Goal: Task Accomplishment & Management: Complete application form

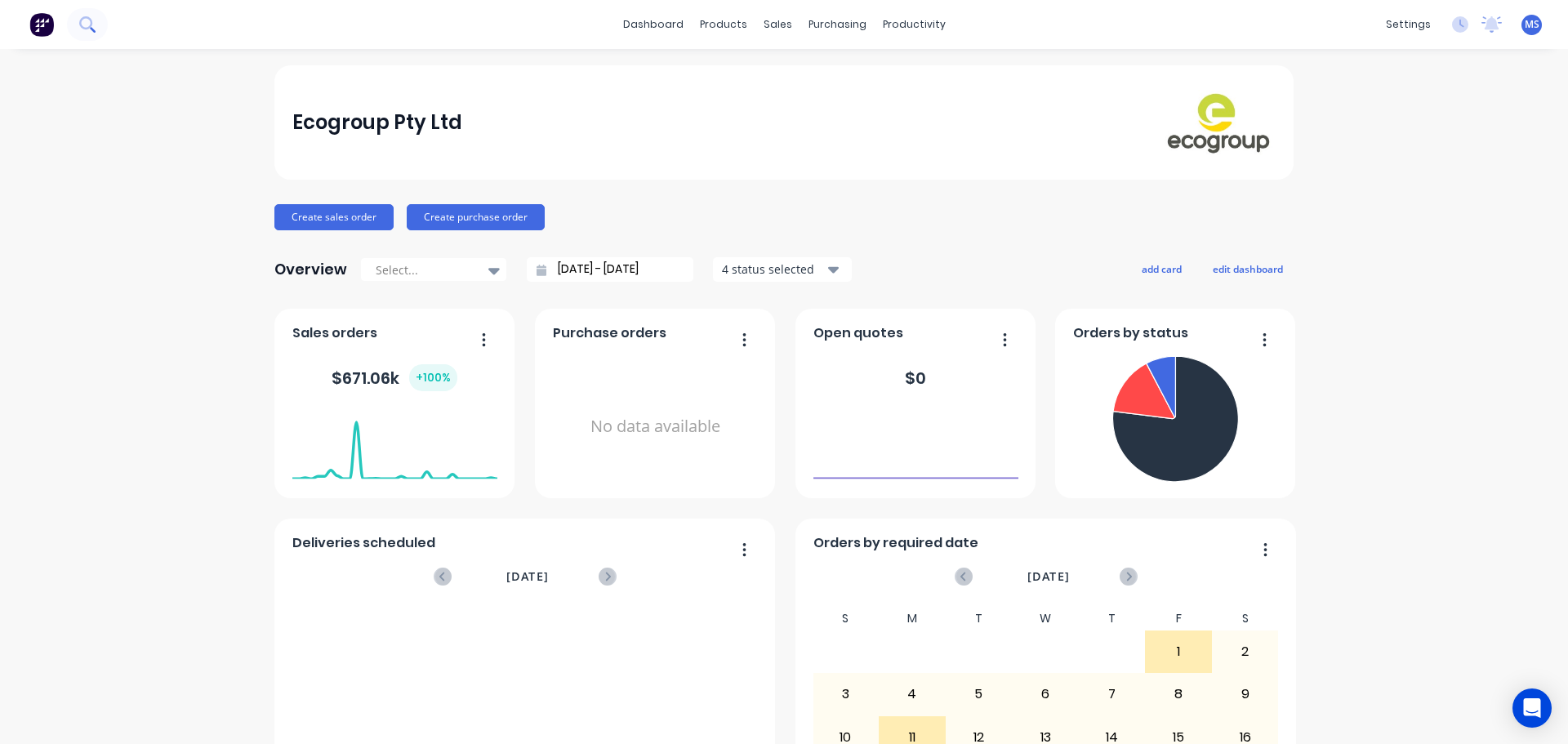
click at [86, 27] on icon at bounding box center [87, 24] width 16 height 16
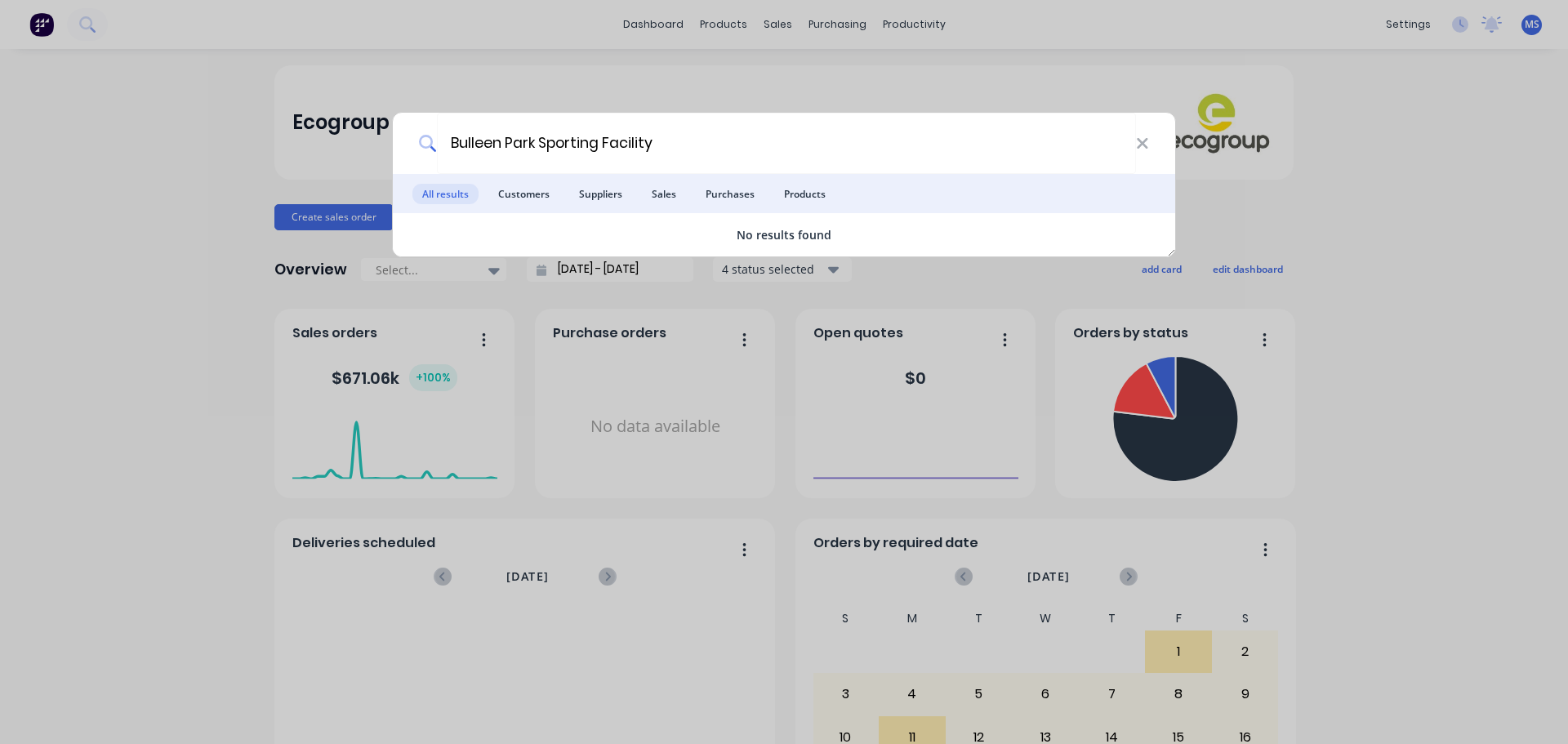
drag, startPoint x: 735, startPoint y: 144, endPoint x: 362, endPoint y: 137, distance: 373.1
click at [362, 137] on div "Bulleen Park Sporting Facility All results Customers Suppliers Sales Purchases …" at bounding box center [784, 372] width 1568 height 744
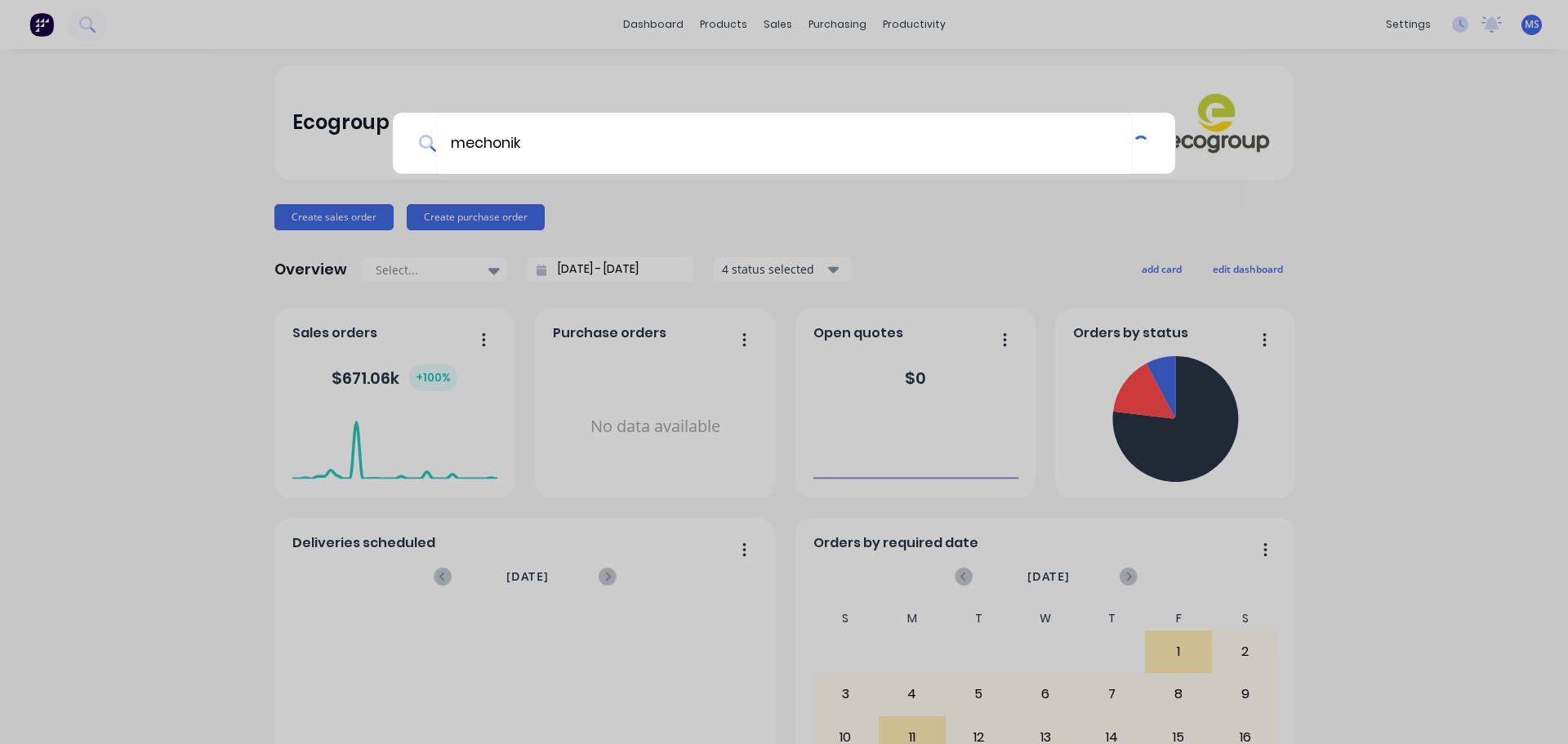
type input "mechonik"
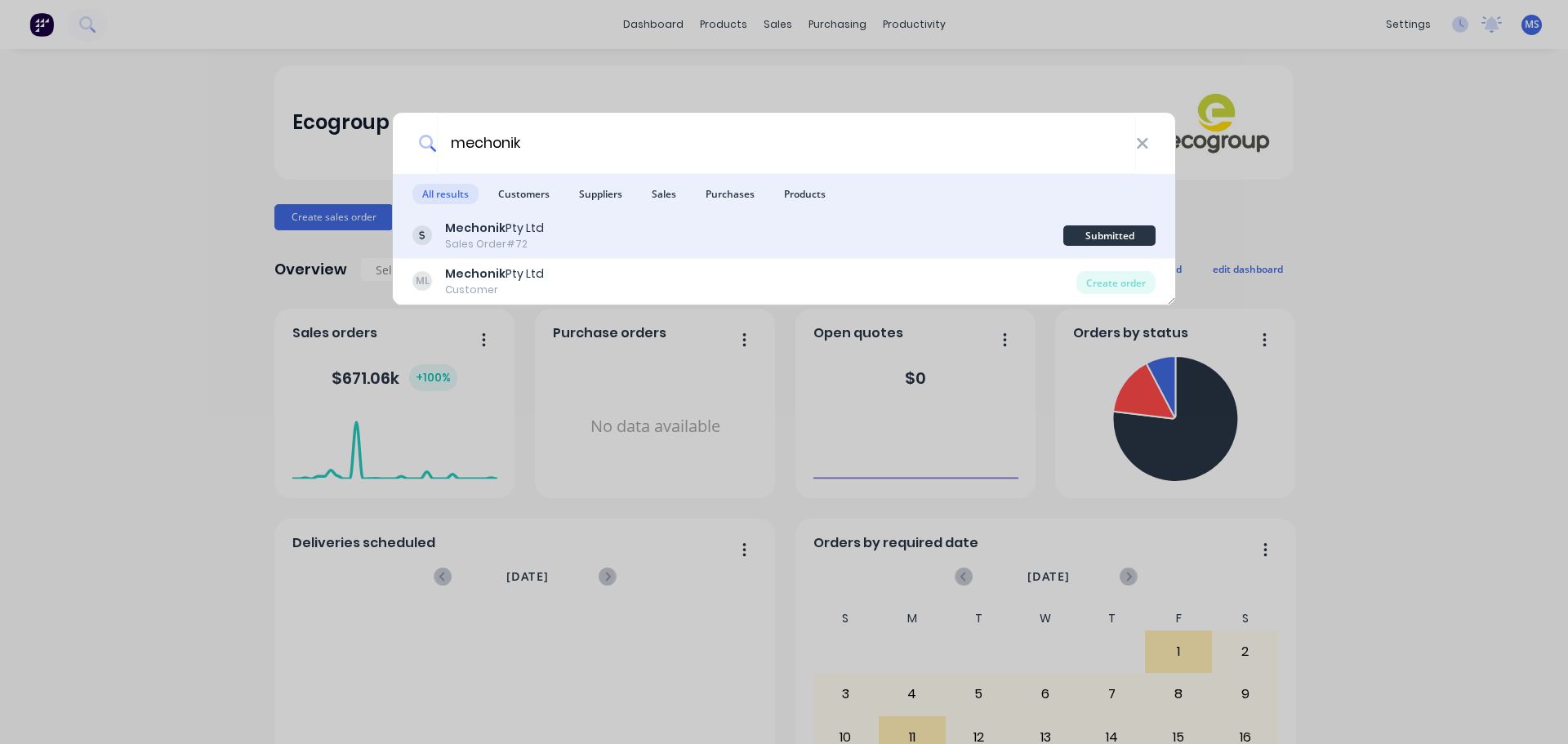
click at [465, 242] on div "Sales Order #72" at bounding box center [494, 244] width 99 height 15
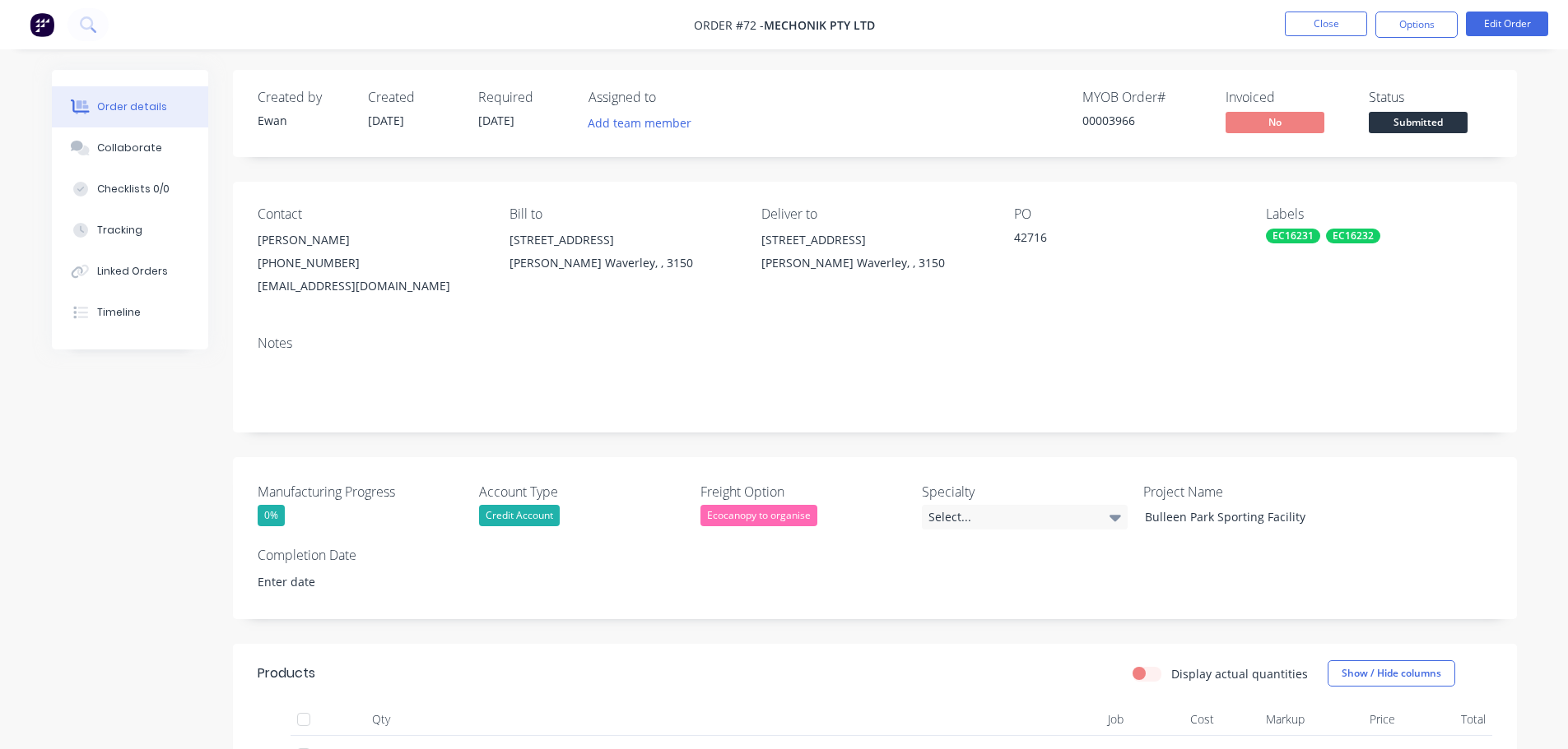
click at [41, 29] on img at bounding box center [41, 24] width 25 height 25
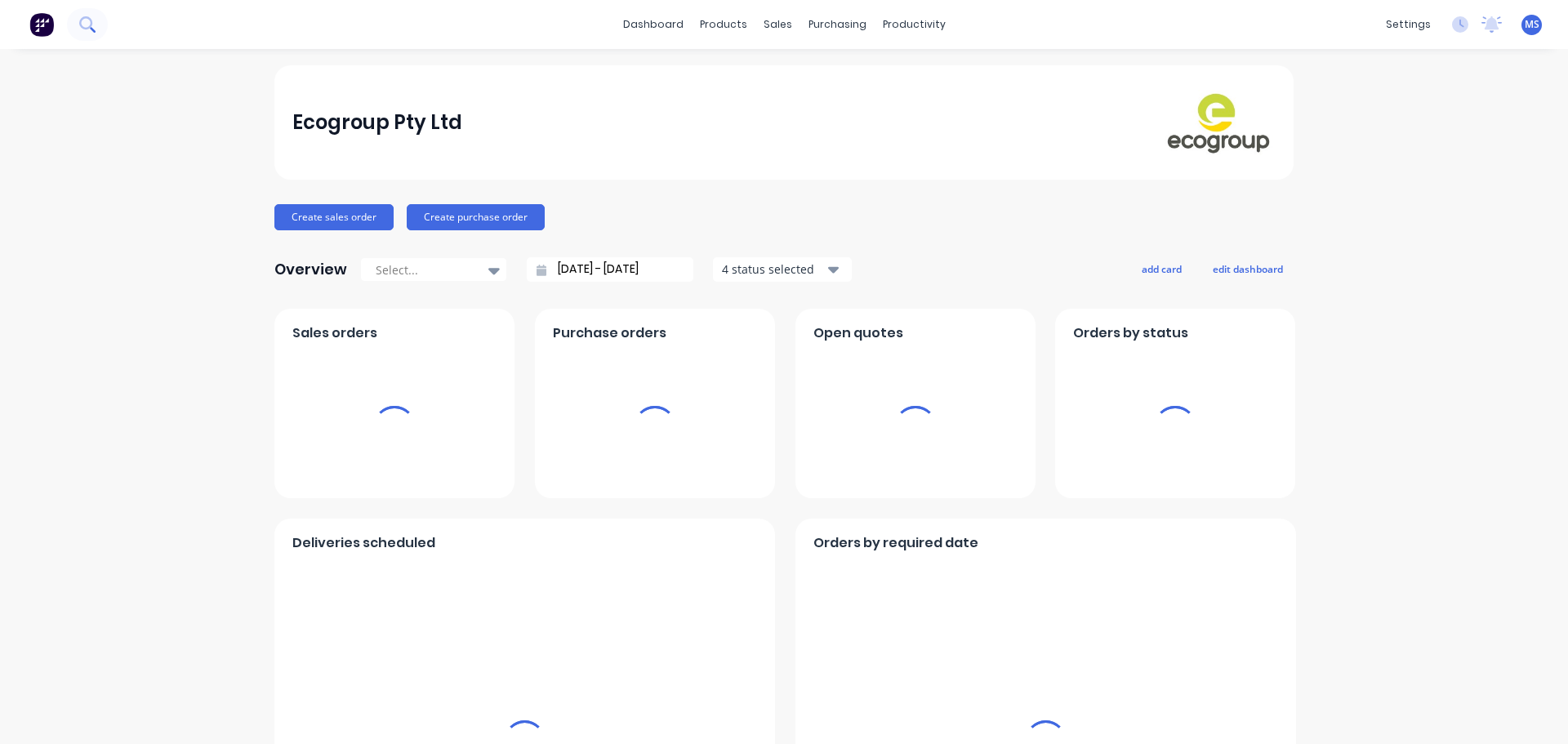
click at [90, 27] on icon at bounding box center [86, 23] width 13 height 13
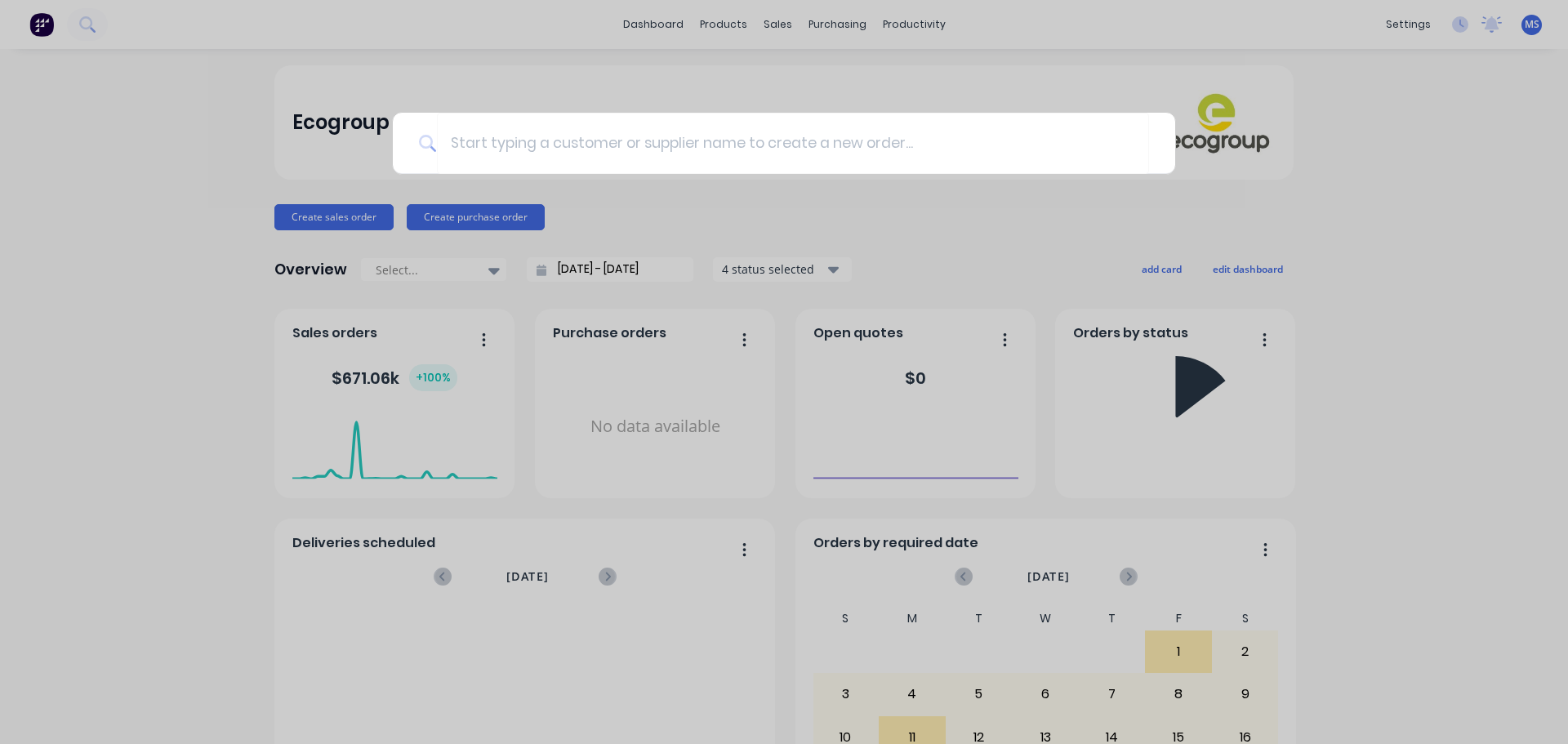
click at [265, 133] on div at bounding box center [784, 372] width 1568 height 744
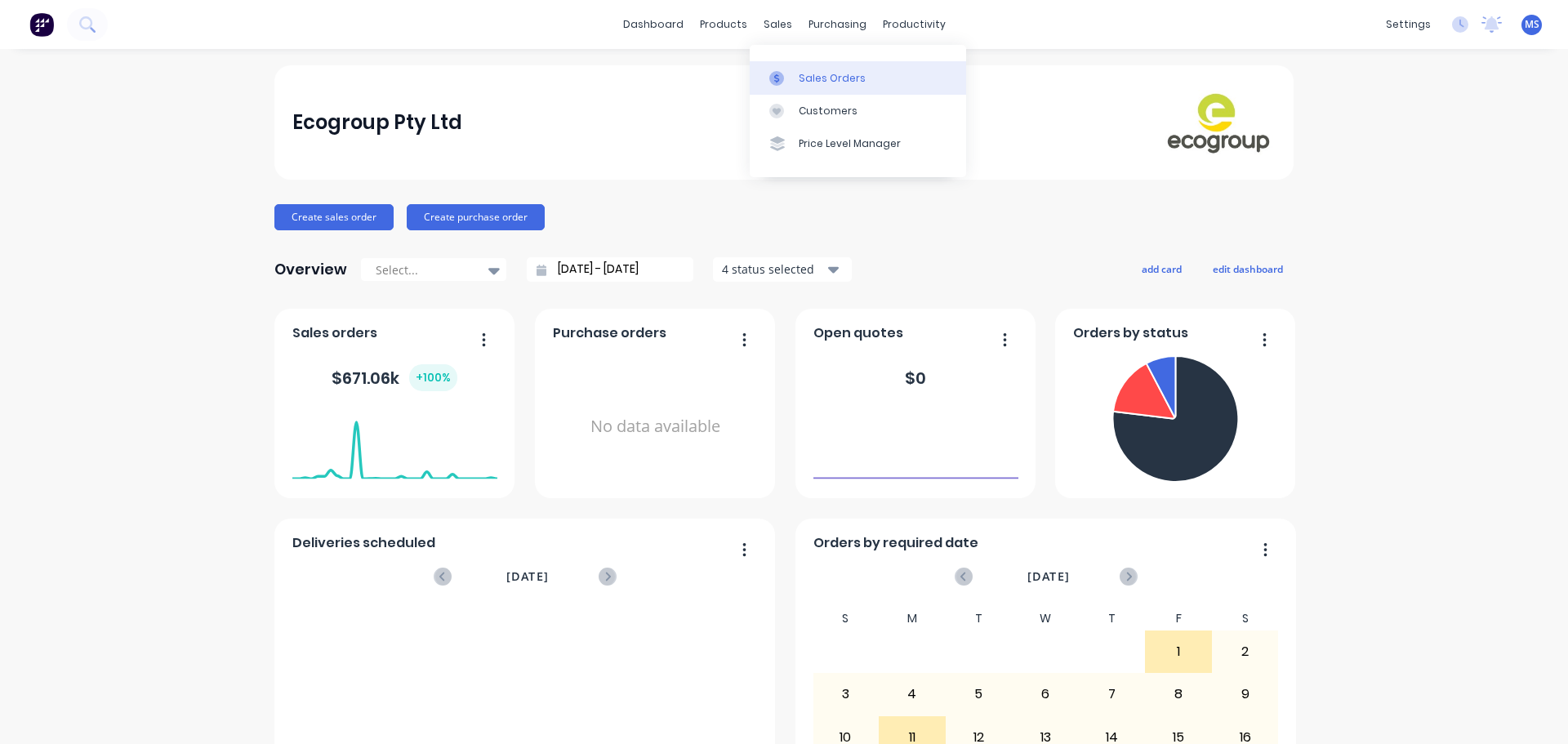
click at [789, 83] on div at bounding box center [781, 79] width 25 height 15
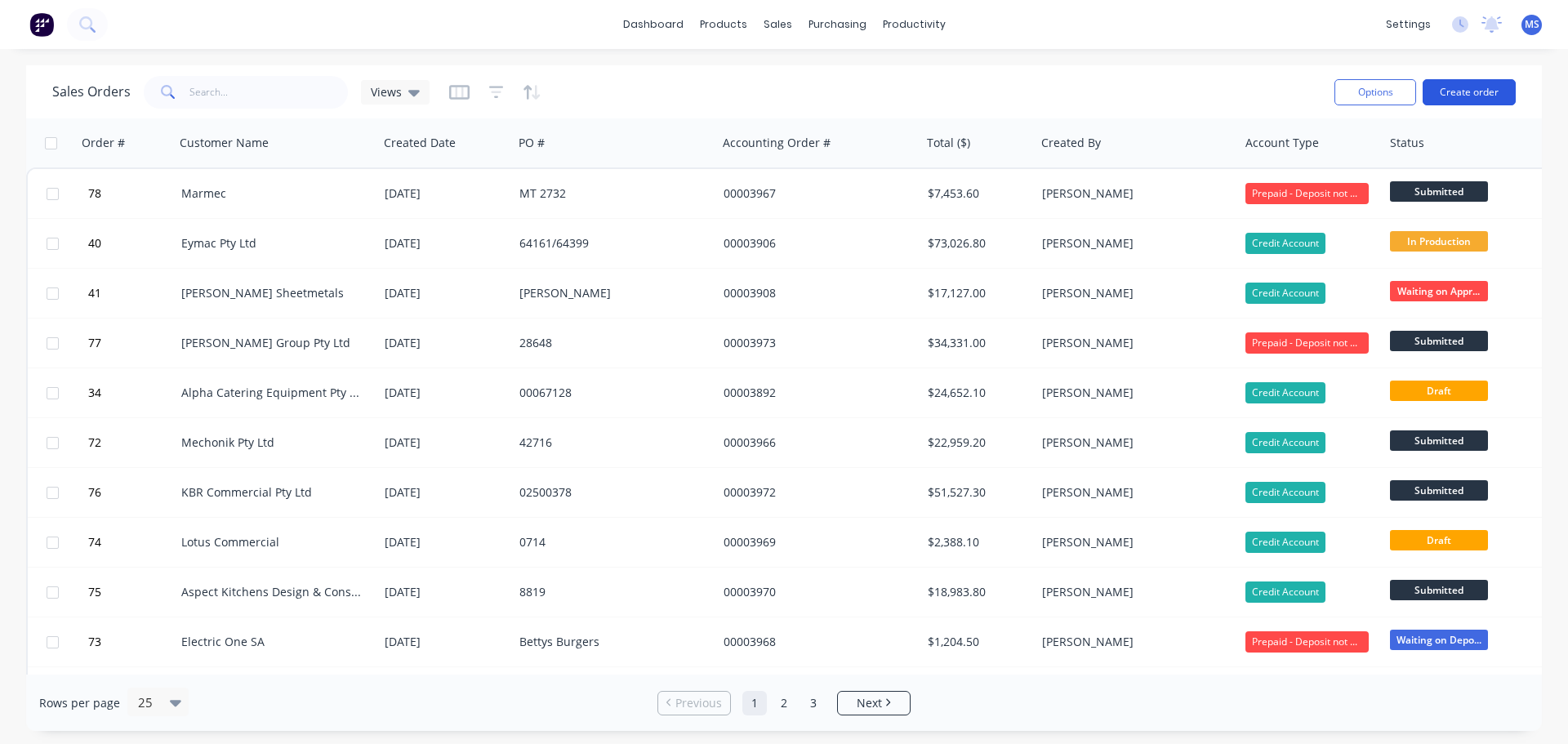
click at [1493, 101] on button "Create order" at bounding box center [1469, 92] width 93 height 27
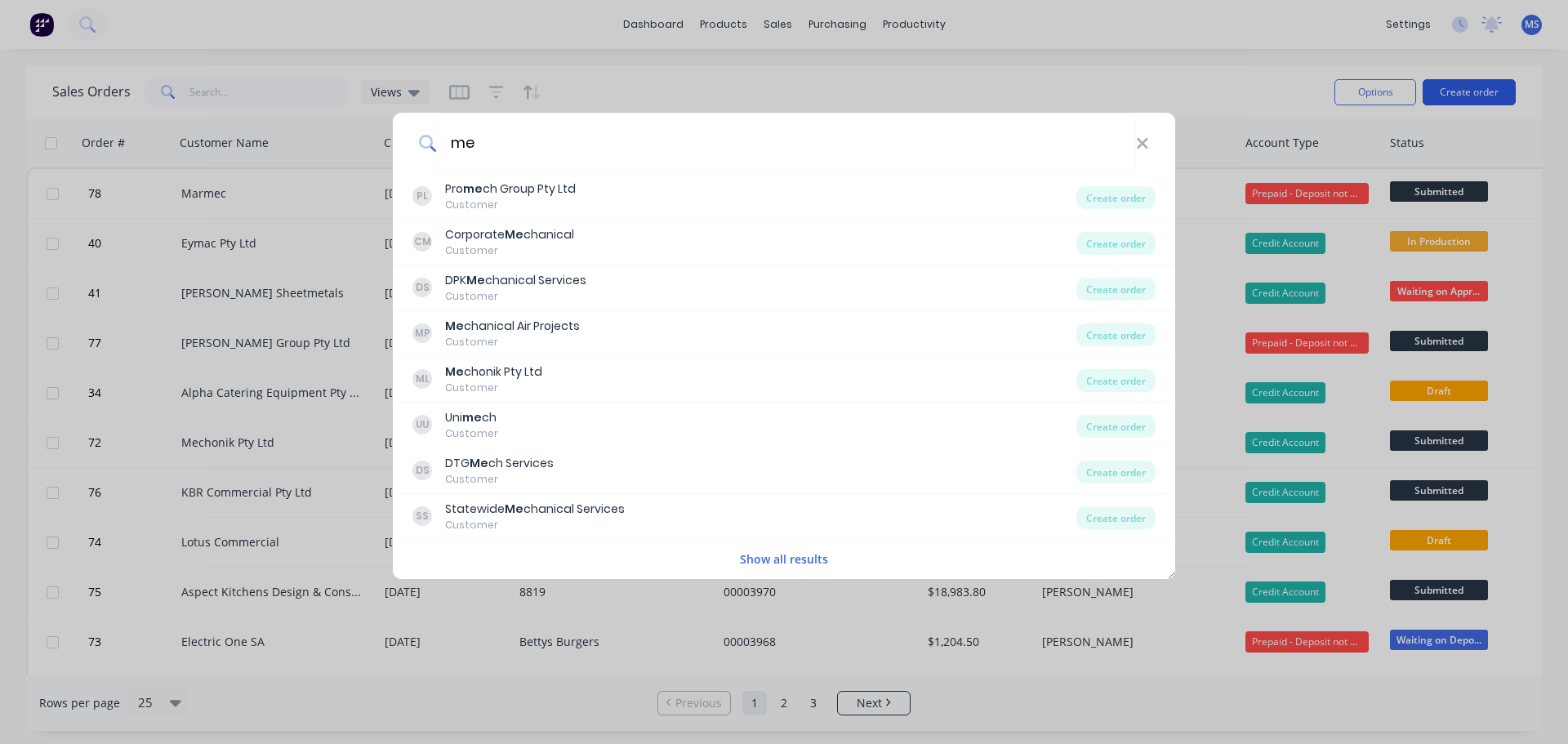
type input "m"
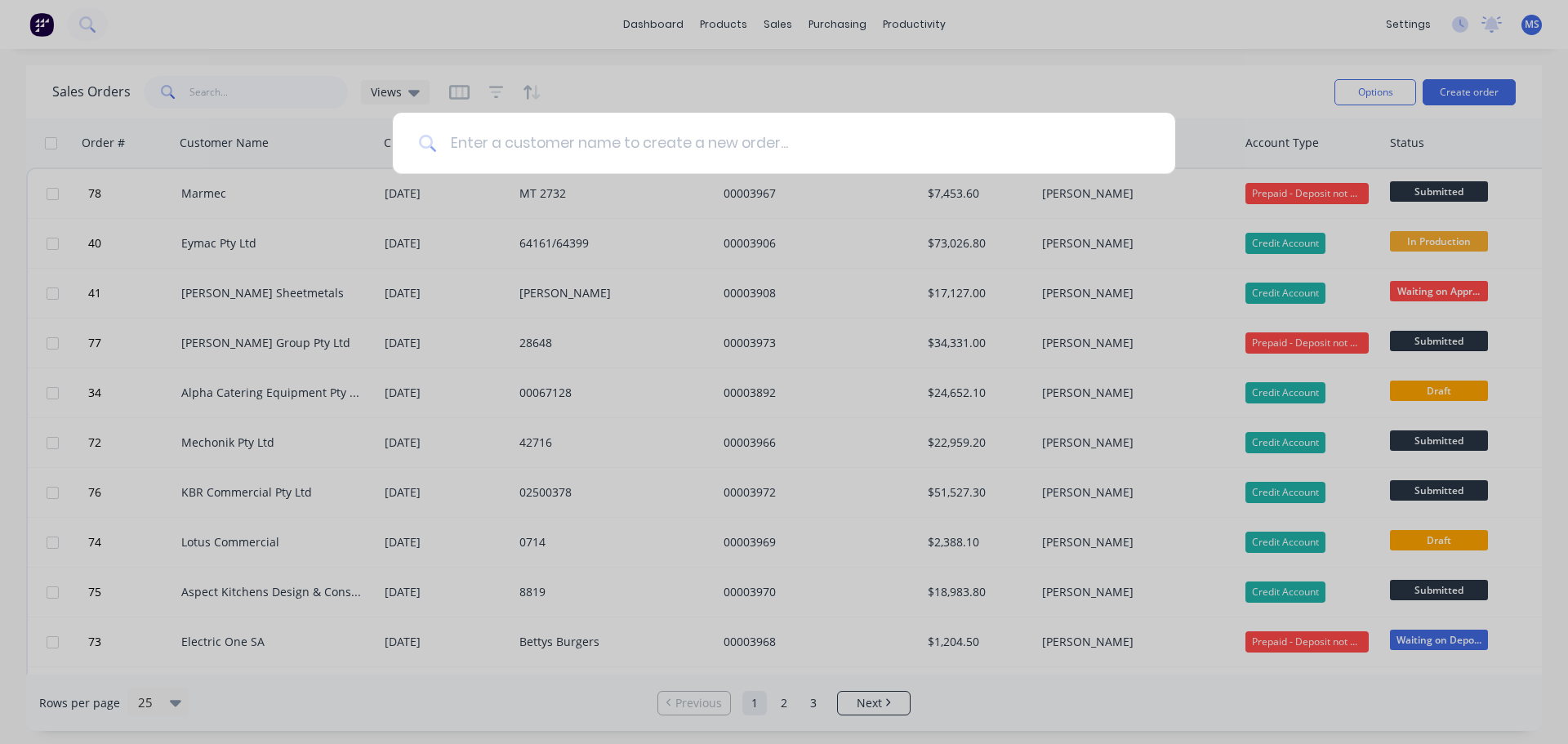
click at [755, 132] on input at bounding box center [792, 143] width 712 height 61
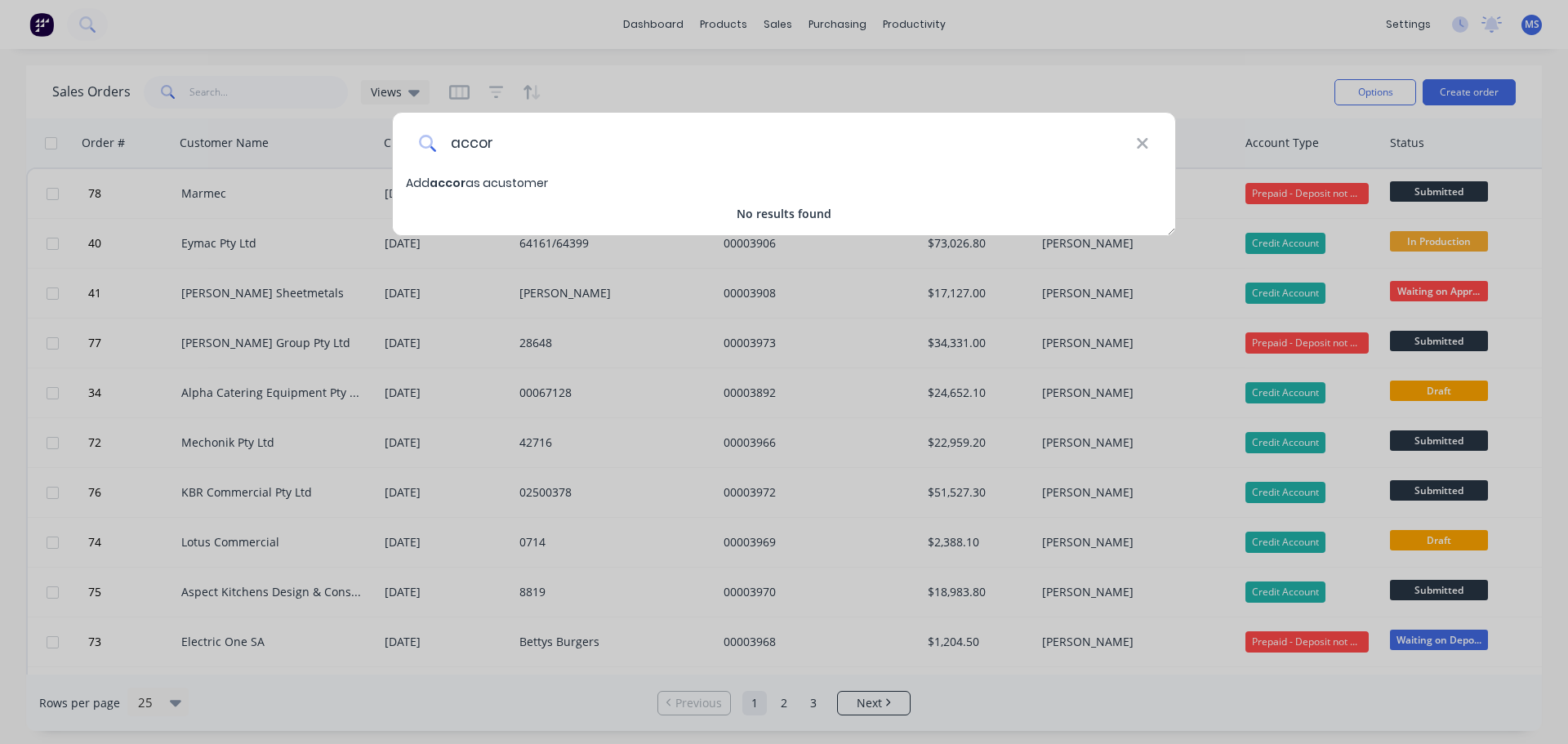
type input "accor"
click at [814, 89] on div "accor Add accor as a customer No results found" at bounding box center [784, 372] width 1568 height 744
